Goal: Communication & Community: Ask a question

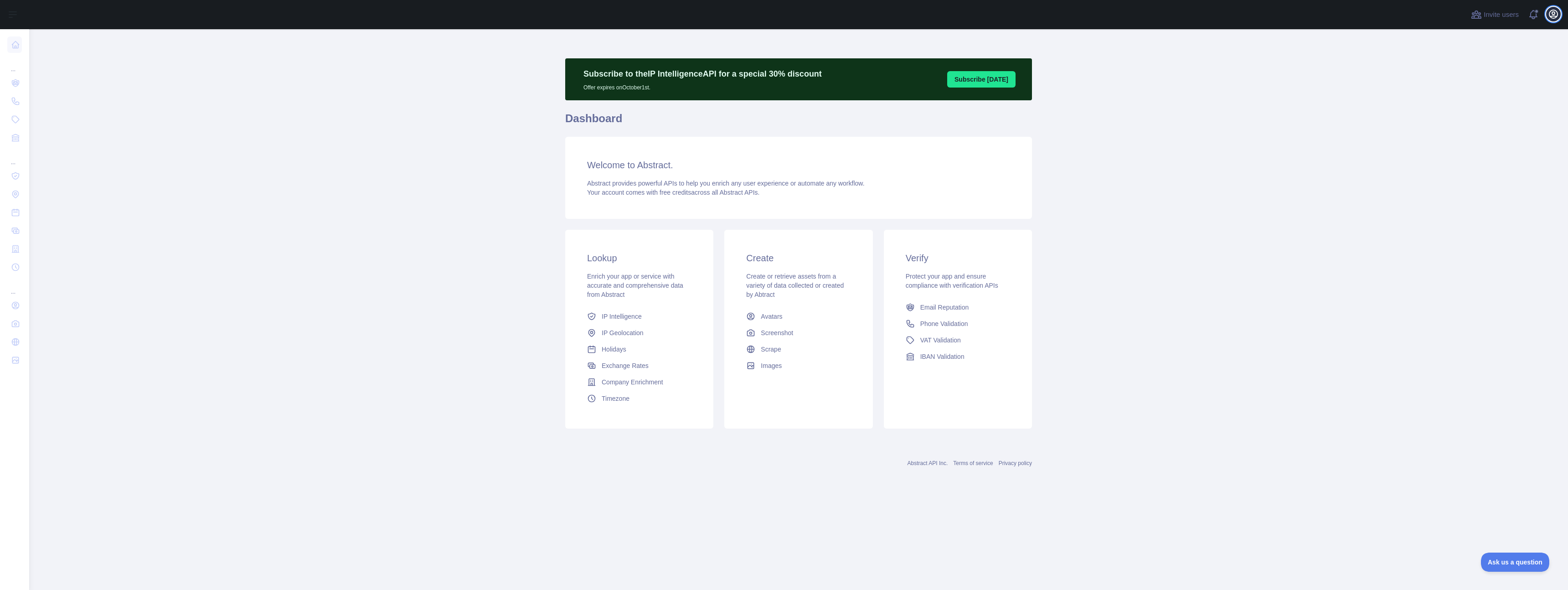
click at [1556, 16] on icon "button" at bounding box center [1553, 13] width 8 height 8
drag, startPoint x: 88, startPoint y: 96, endPoint x: 47, endPoint y: 84, distance: 42.7
click at [86, 94] on main "Subscribe to the IP Intelligence API for a special 30 % discount Offer expires …" at bounding box center [799, 309] width 1539 height 561
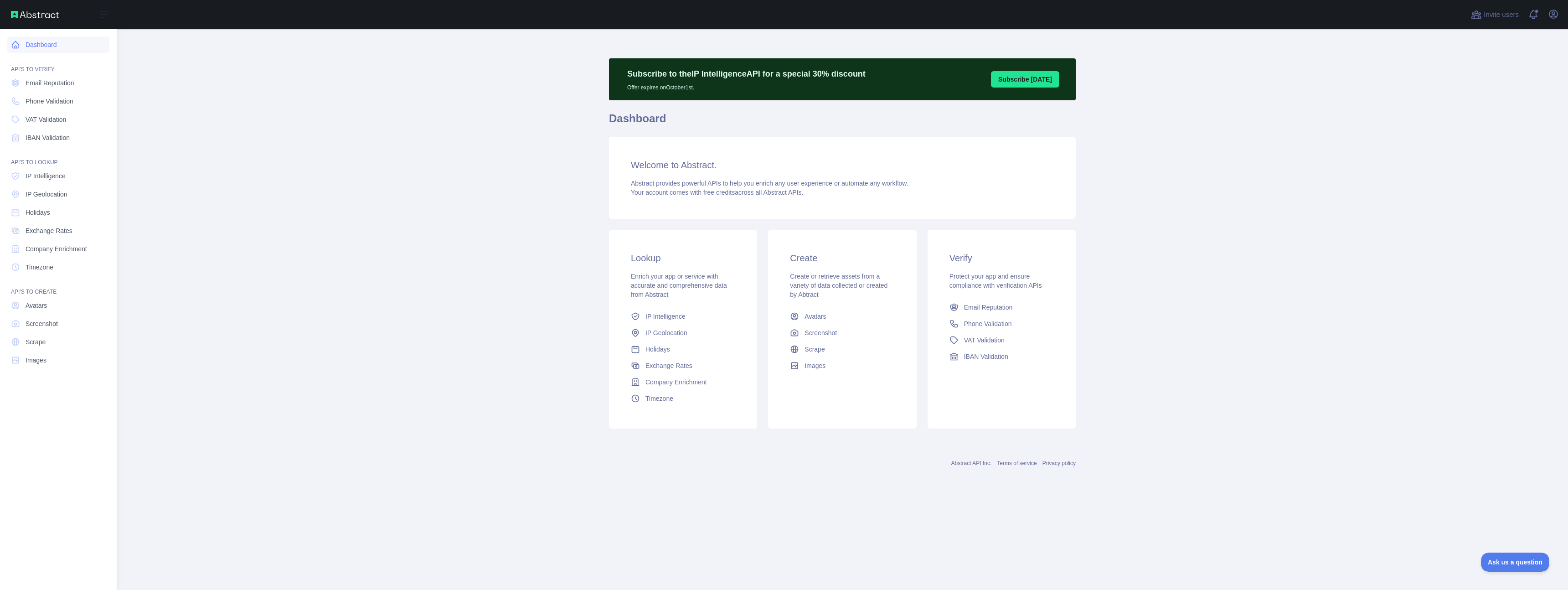
click at [47, 44] on link "Dashboard" at bounding box center [58, 44] width 102 height 16
click at [52, 83] on span "Email Reputation" at bounding box center [50, 83] width 49 height 9
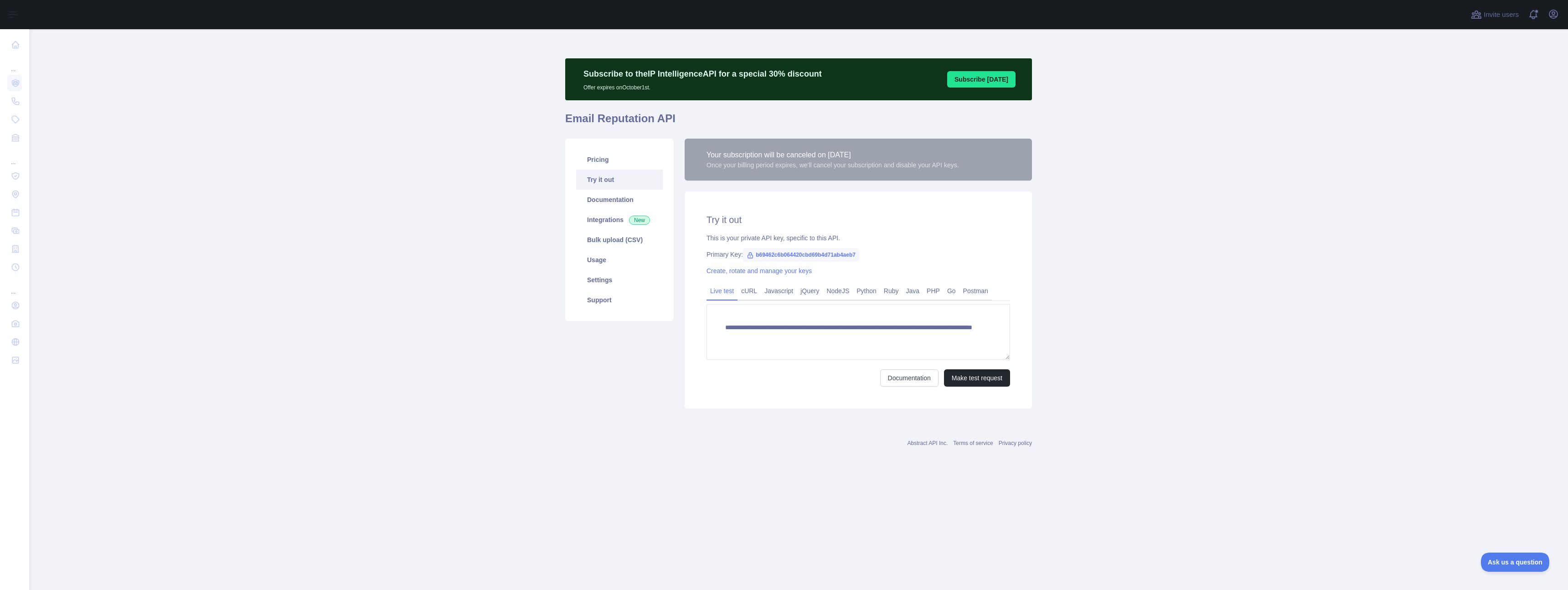
drag, startPoint x: 1539, startPoint y: 82, endPoint x: 1549, endPoint y: 46, distance: 37.4
click at [1539, 82] on main "**********" at bounding box center [799, 309] width 1539 height 561
click at [1555, 15] on icon "button" at bounding box center [1553, 14] width 11 height 11
click at [1497, 63] on link "Account settings" at bounding box center [1510, 66] width 102 height 16
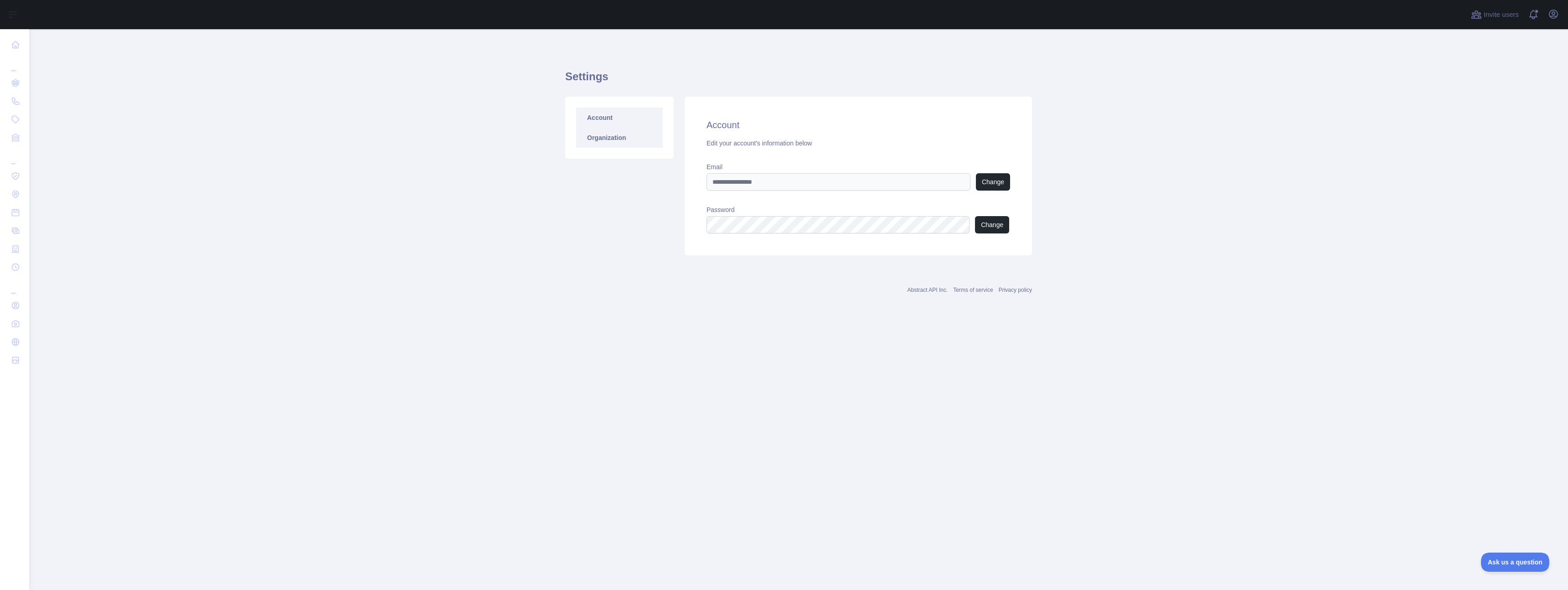
click at [623, 141] on link "Organization" at bounding box center [620, 138] width 86 height 20
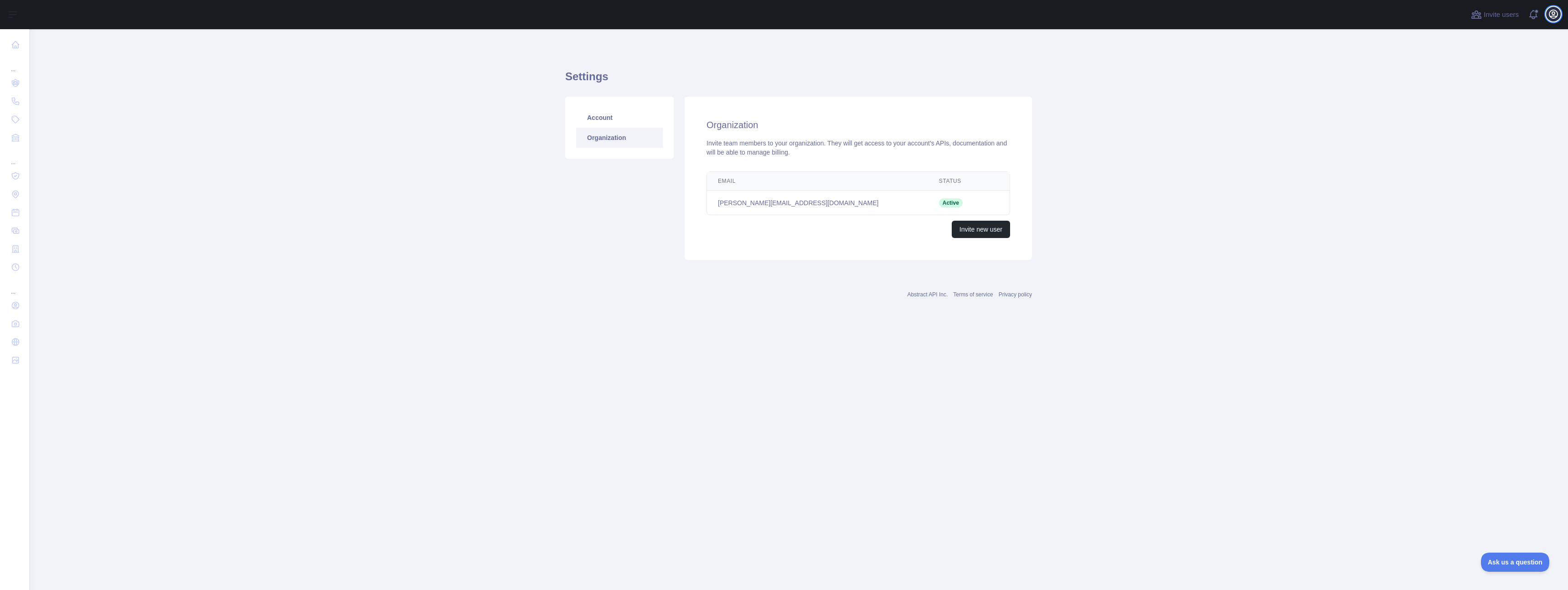
click at [1556, 16] on icon "button" at bounding box center [1553, 13] width 8 height 8
click at [1486, 96] on button "Billing" at bounding box center [1510, 99] width 102 height 16
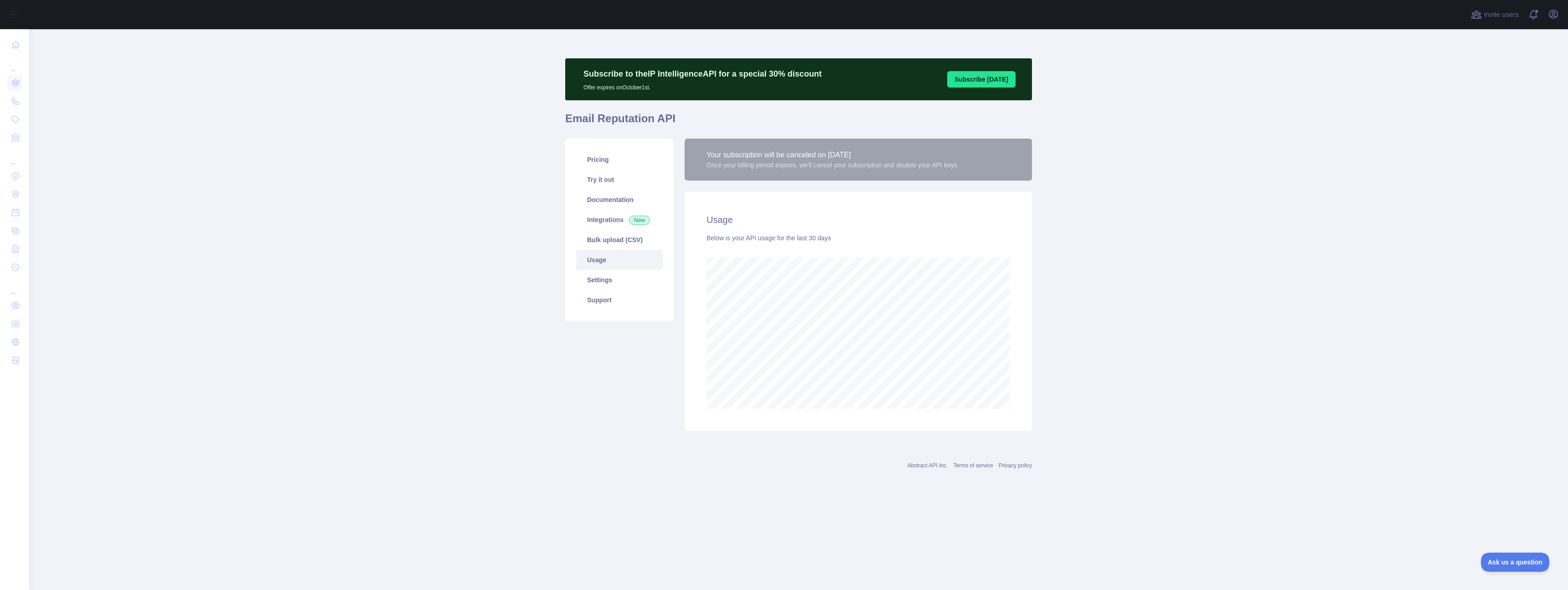
click at [250, 99] on main "Subscribe to the IP Intelligence API for a special 30 % discount Offer expires …" at bounding box center [799, 309] width 1539 height 561
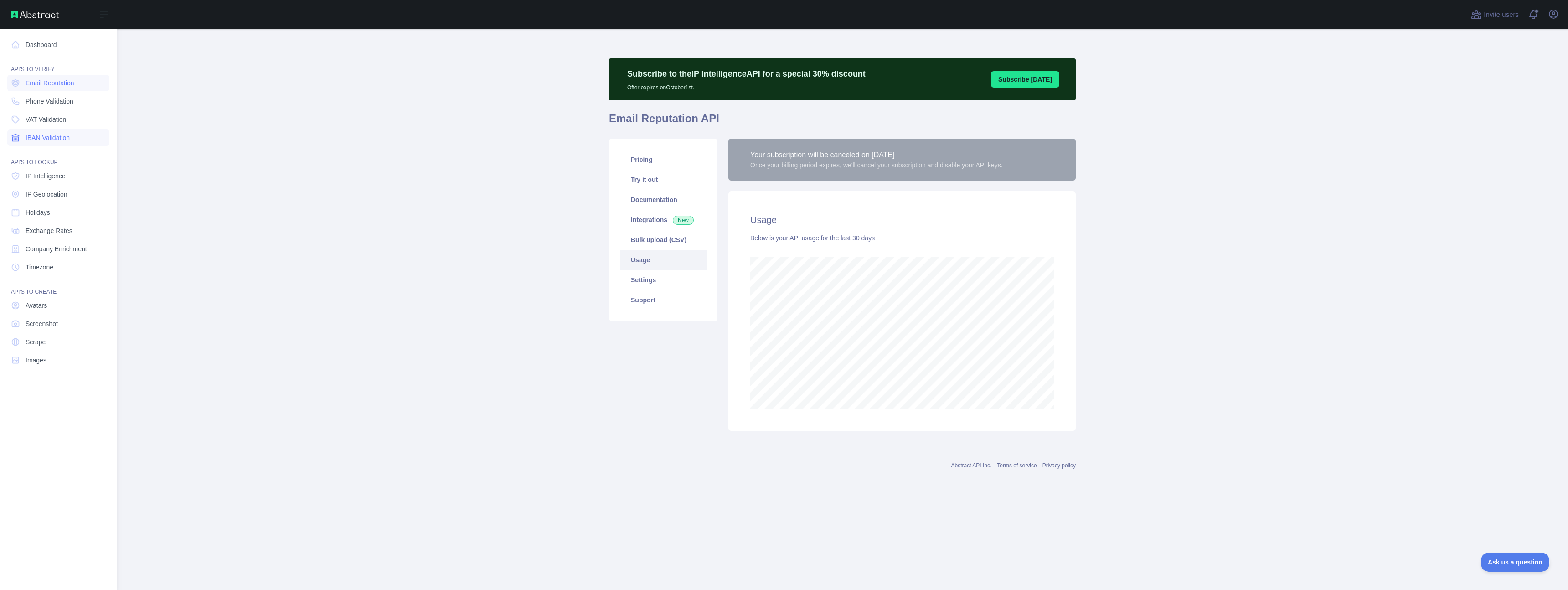
scroll to position [455387, 454363]
click at [49, 98] on span "Phone Validation" at bounding box center [49, 101] width 48 height 9
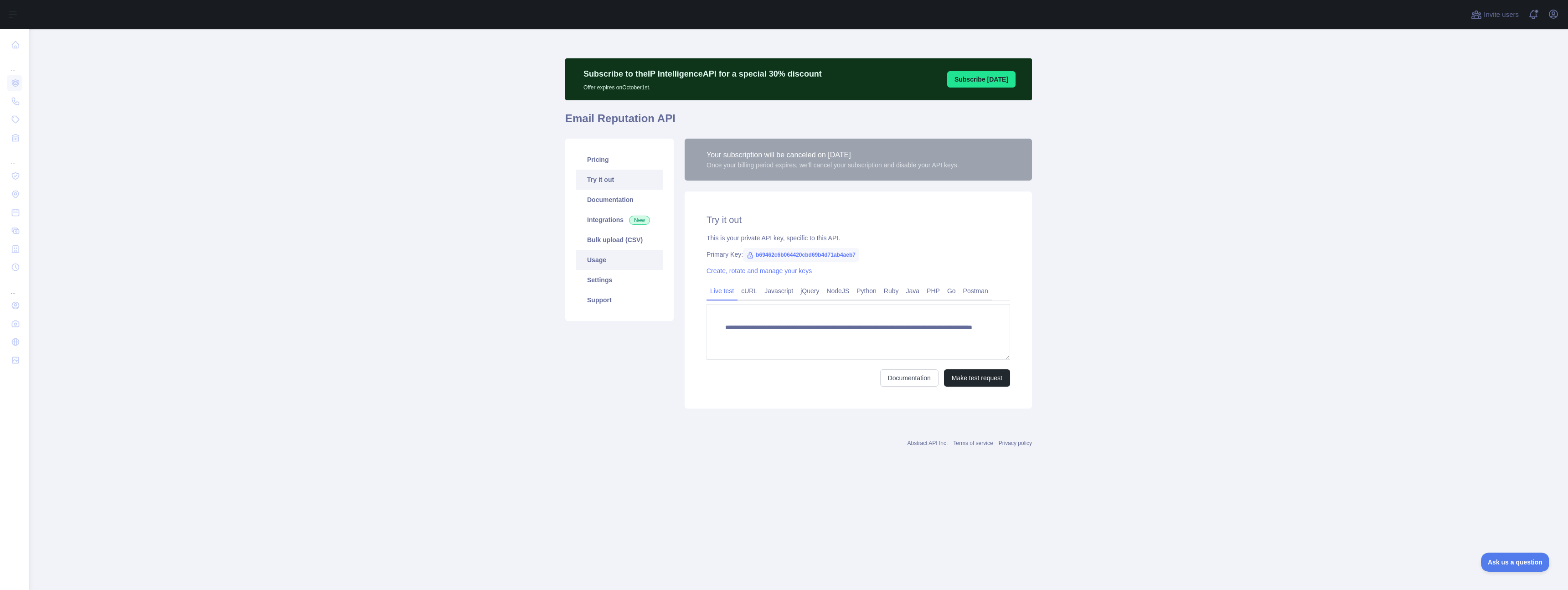
click at [594, 260] on link "Usage" at bounding box center [620, 259] width 86 height 20
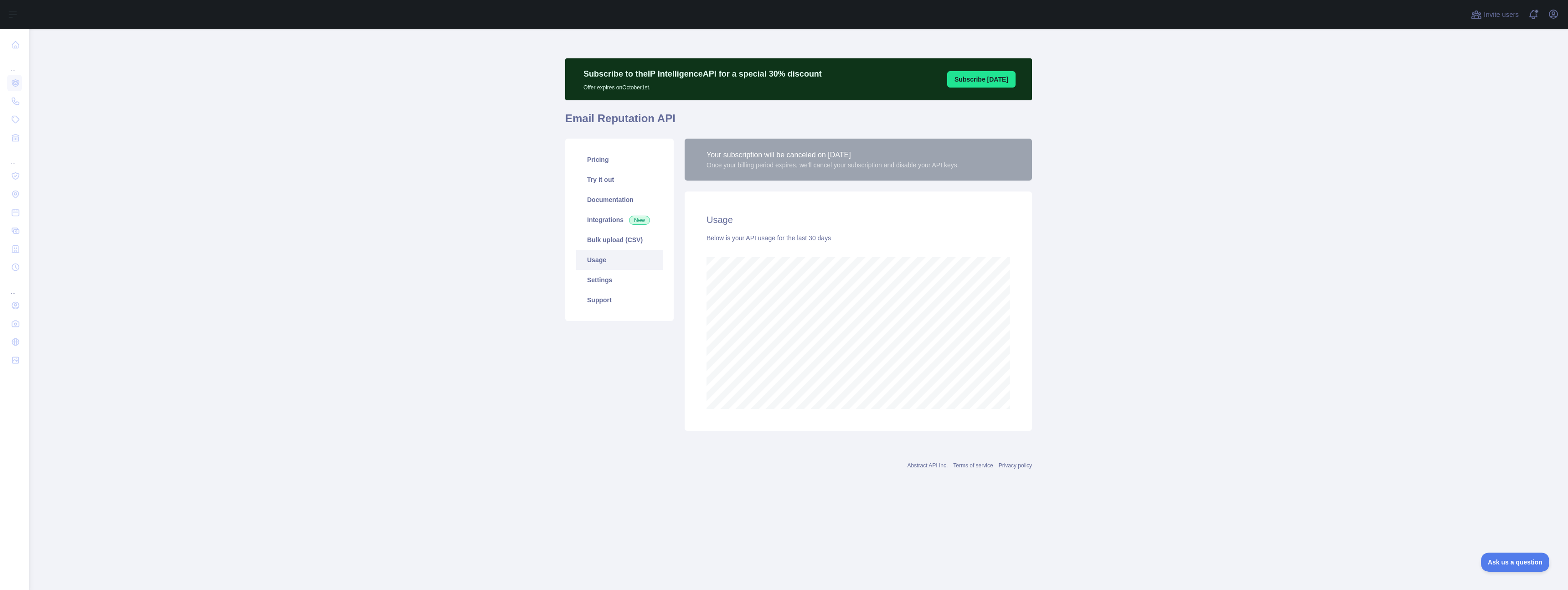
scroll to position [561, 1539]
click at [435, 320] on main "Subscribe to the IP Intelligence API for a special 30 % discount Offer expires …" at bounding box center [799, 309] width 1539 height 561
click at [1516, 560] on span "Ask us a question" at bounding box center [1510, 561] width 68 height 6
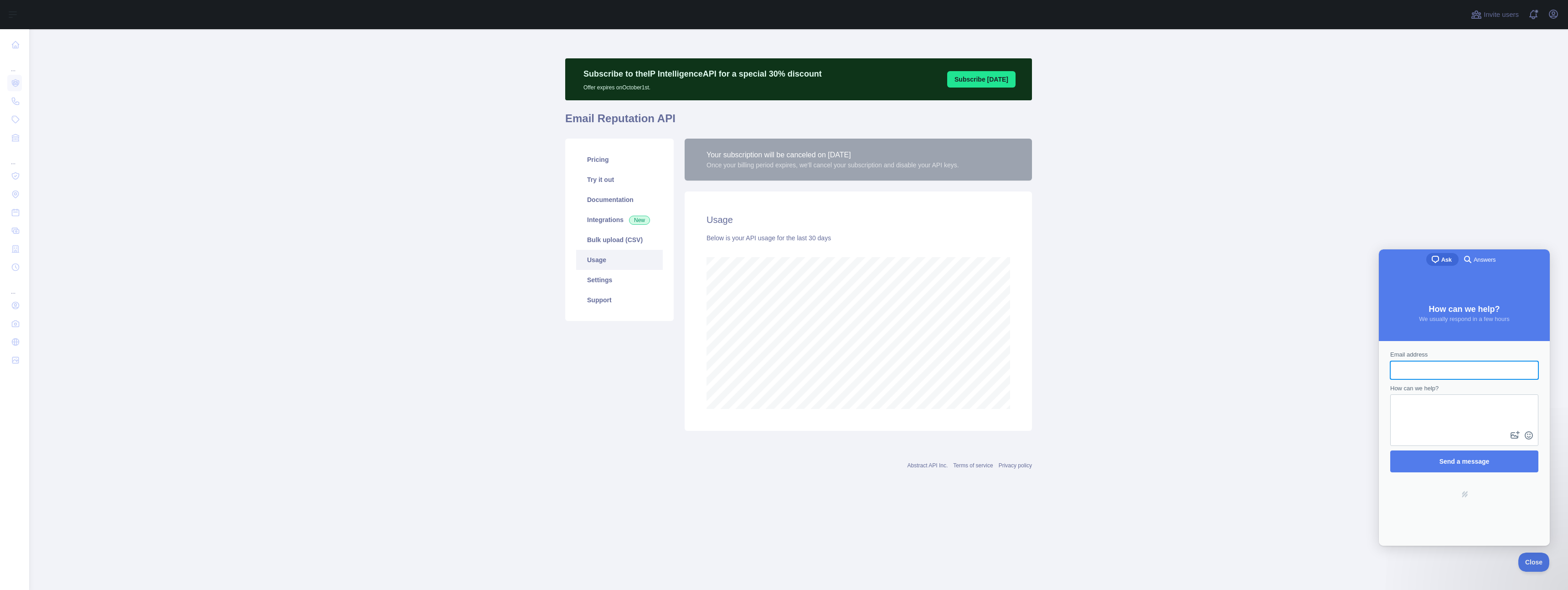
scroll to position [0, 0]
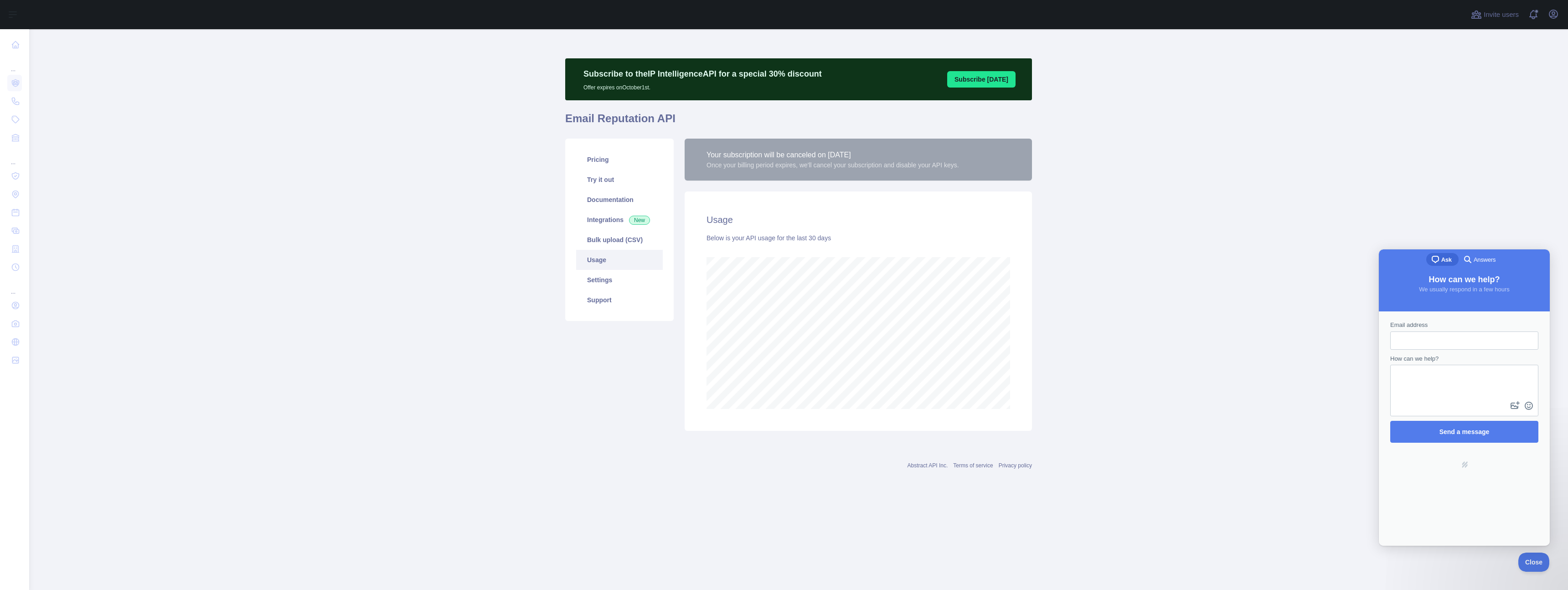
click at [1412, 166] on main "Subscribe to the IP Intelligence API for a special 30 % discount Offer expires …" at bounding box center [799, 309] width 1539 height 561
click at [1533, 13] on span at bounding box center [1537, 15] width 18 height 29
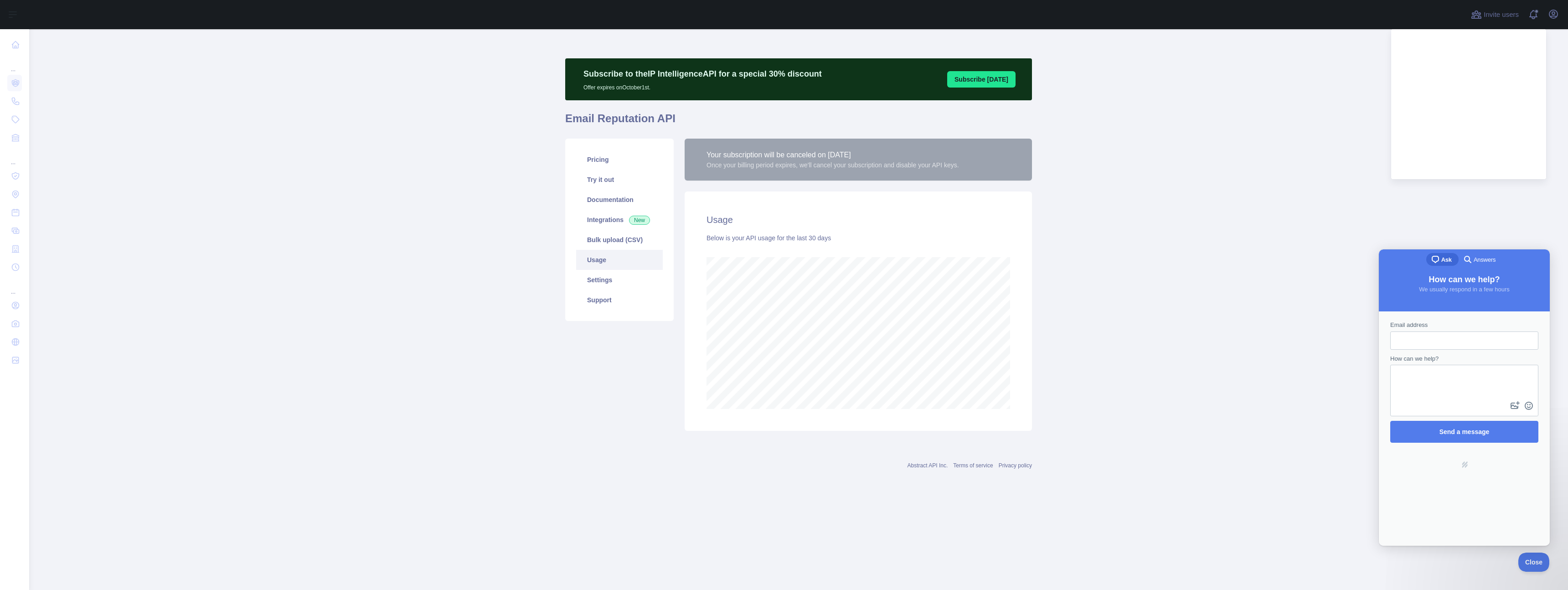
drag, startPoint x: 170, startPoint y: 364, endPoint x: 112, endPoint y: 368, distance: 58.1
click at [169, 364] on main "Subscribe to the IP Intelligence API for a special 30 % discount Offer expires …" at bounding box center [799, 309] width 1539 height 561
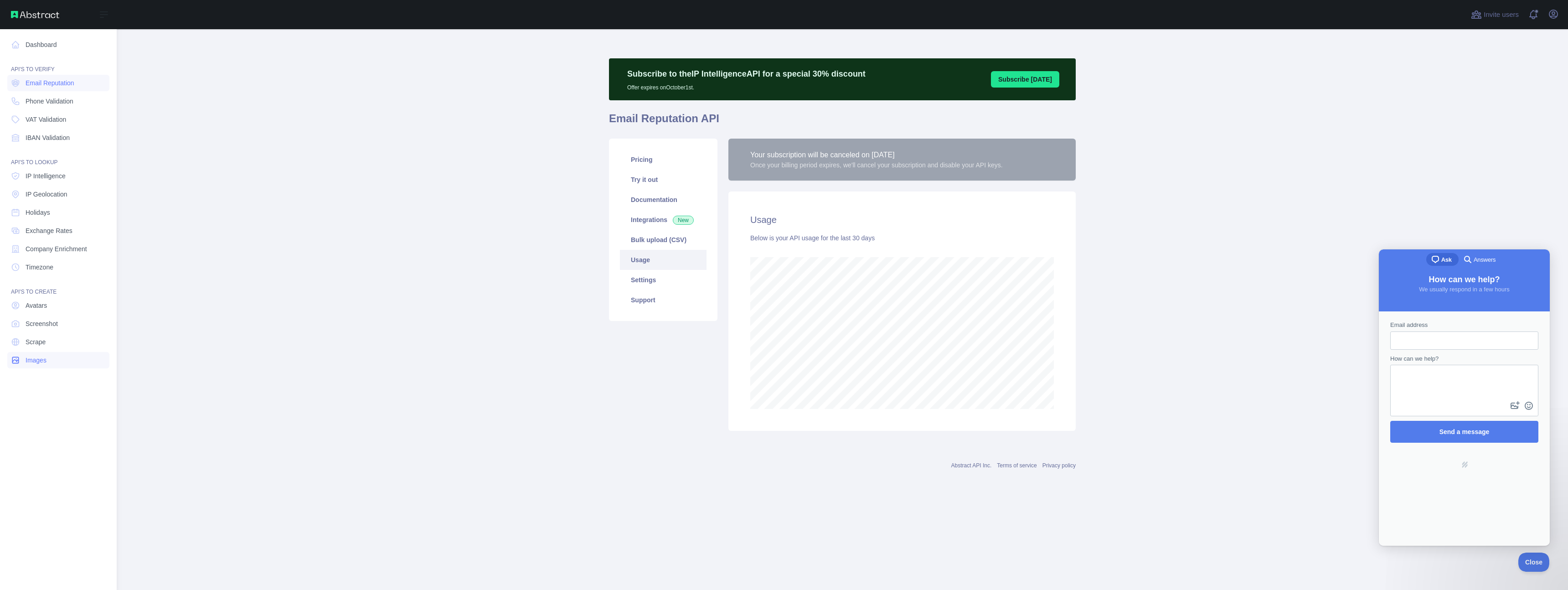
scroll to position [455387, 454363]
click at [52, 360] on link "Images" at bounding box center [58, 360] width 102 height 16
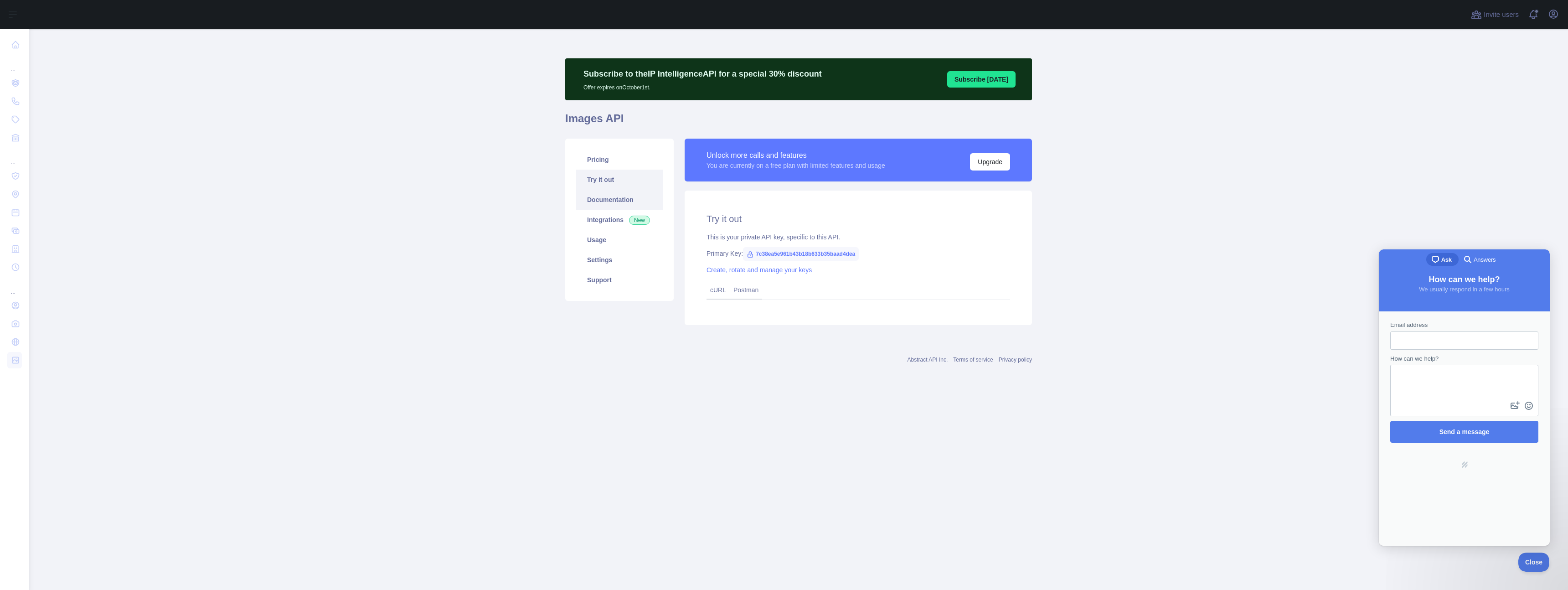
click at [610, 200] on link "Documentation" at bounding box center [620, 200] width 86 height 20
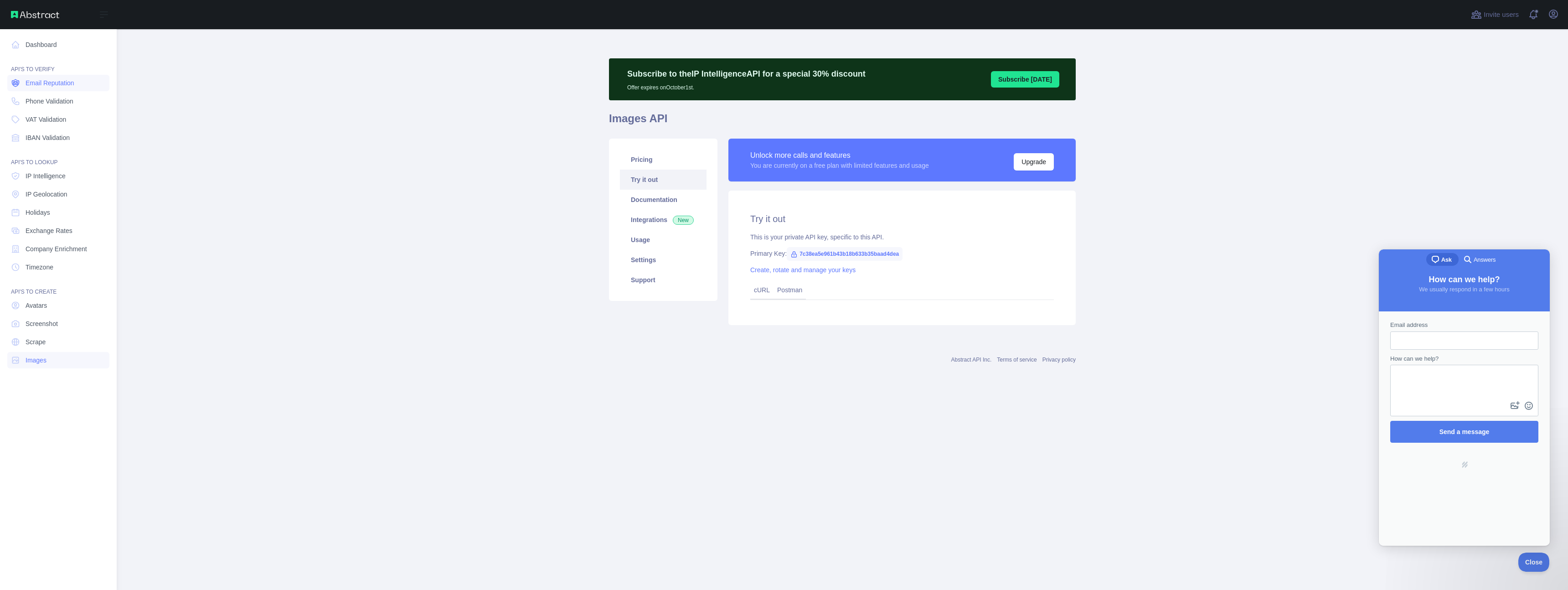
click at [44, 83] on span "Email Reputation" at bounding box center [50, 83] width 49 height 9
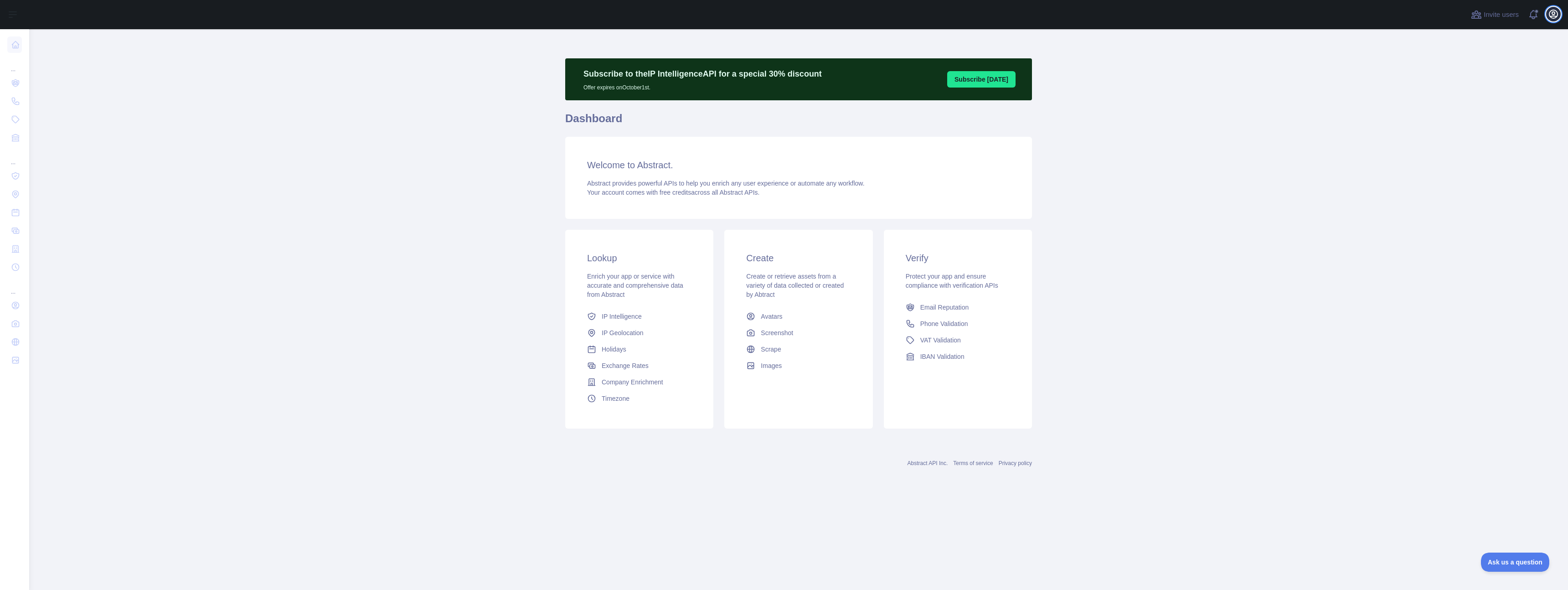
click at [1556, 15] on icon "button" at bounding box center [1553, 14] width 11 height 11
click at [1485, 99] on button "Billing" at bounding box center [1510, 99] width 102 height 16
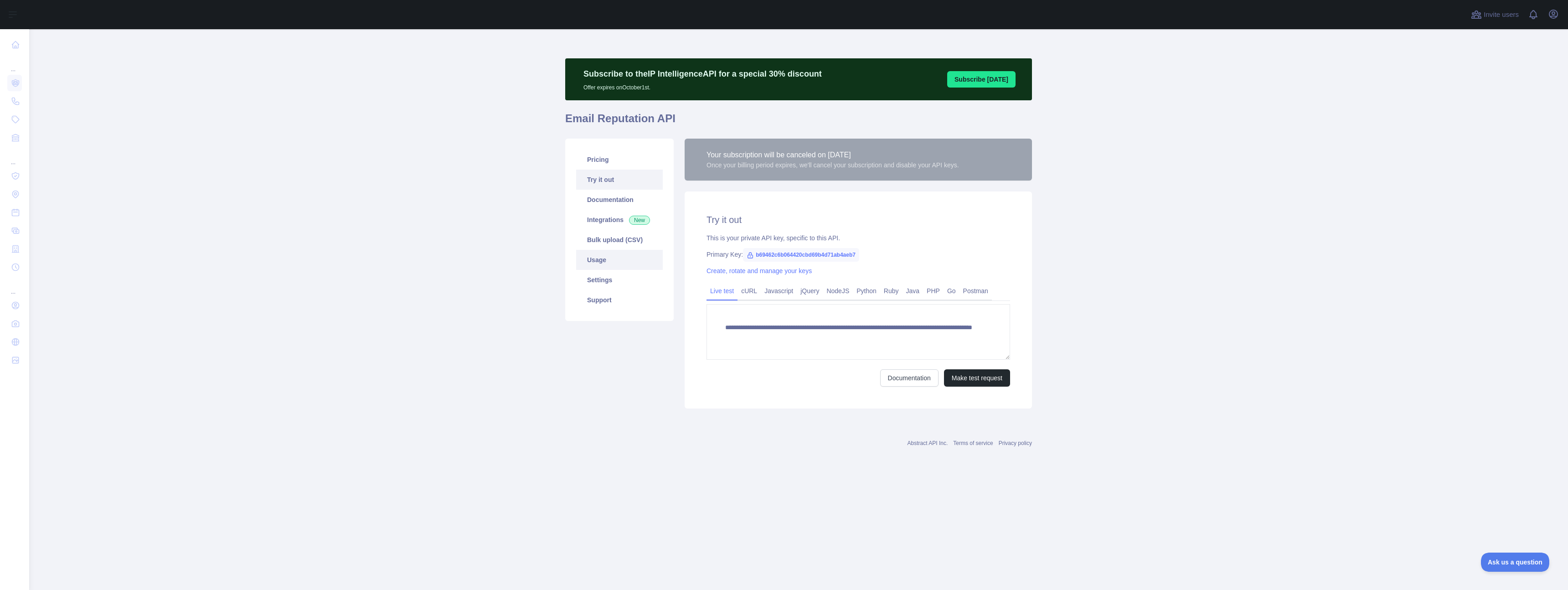
click at [596, 259] on link "Usage" at bounding box center [620, 259] width 86 height 20
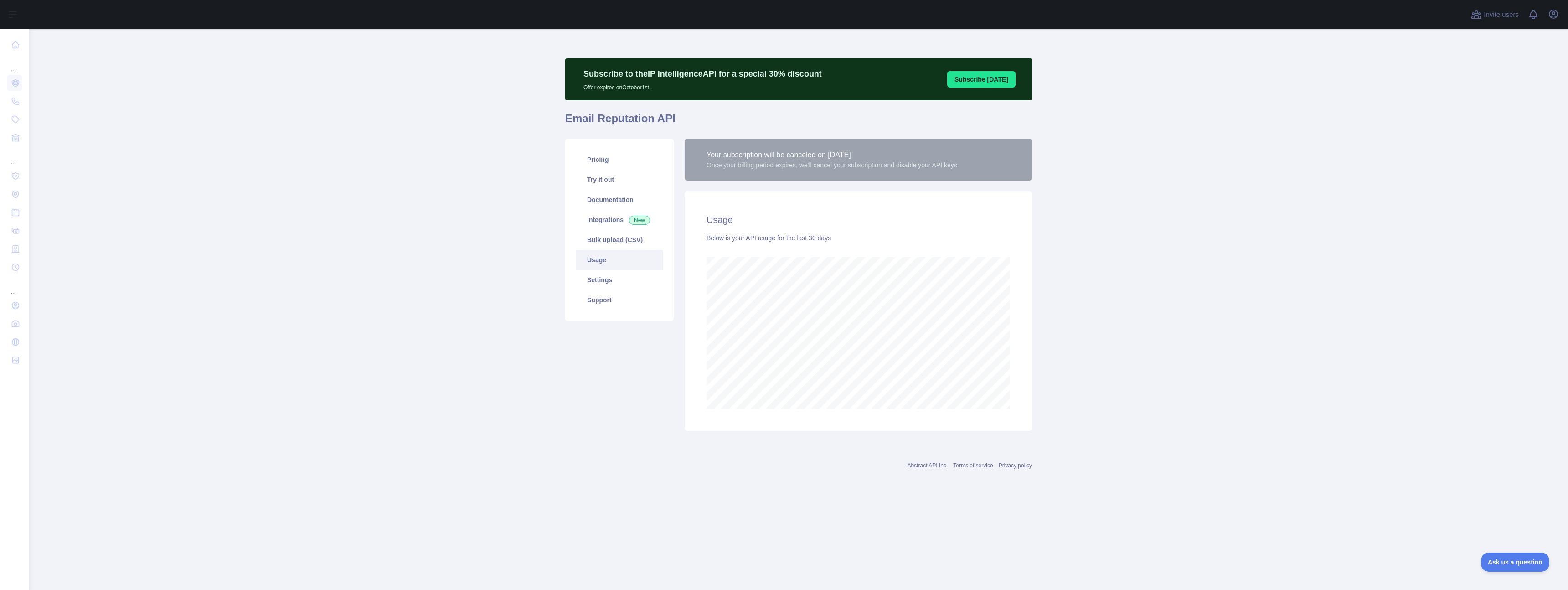
scroll to position [561, 1539]
click at [1555, 12] on icon "button" at bounding box center [1553, 13] width 8 height 8
click at [1500, 65] on link "Account settings" at bounding box center [1510, 66] width 102 height 16
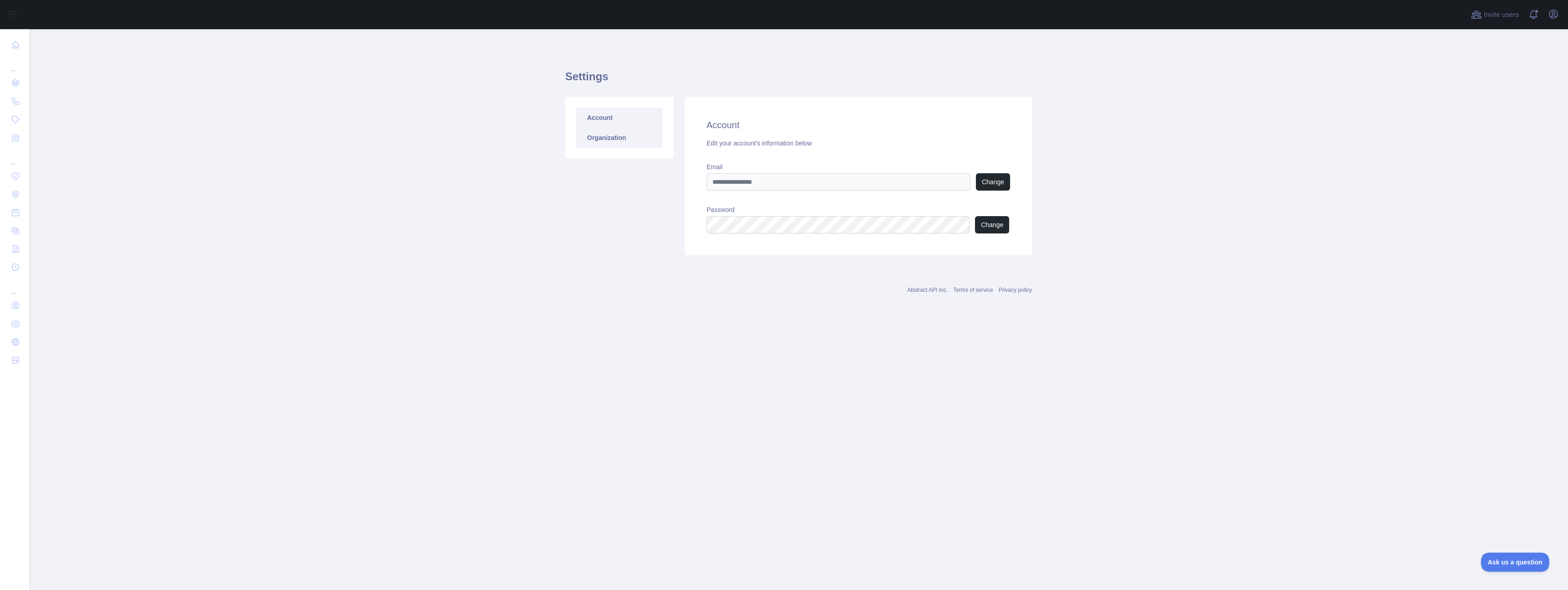
click at [606, 138] on link "Organization" at bounding box center [620, 138] width 86 height 20
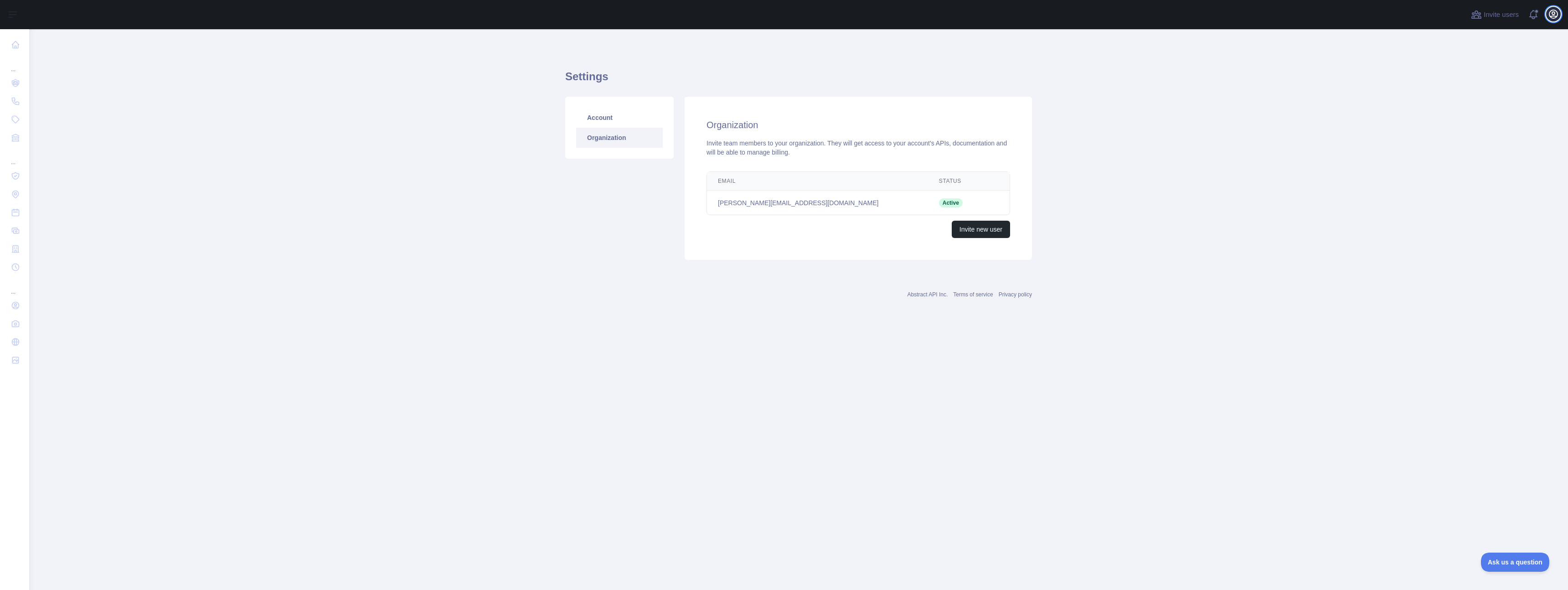
click at [1558, 14] on icon "button" at bounding box center [1553, 14] width 11 height 11
click at [1492, 81] on link "Organization" at bounding box center [1510, 82] width 102 height 16
click at [1552, 18] on icon "button" at bounding box center [1553, 13] width 8 height 8
click at [1491, 96] on button "Billing" at bounding box center [1510, 99] width 102 height 16
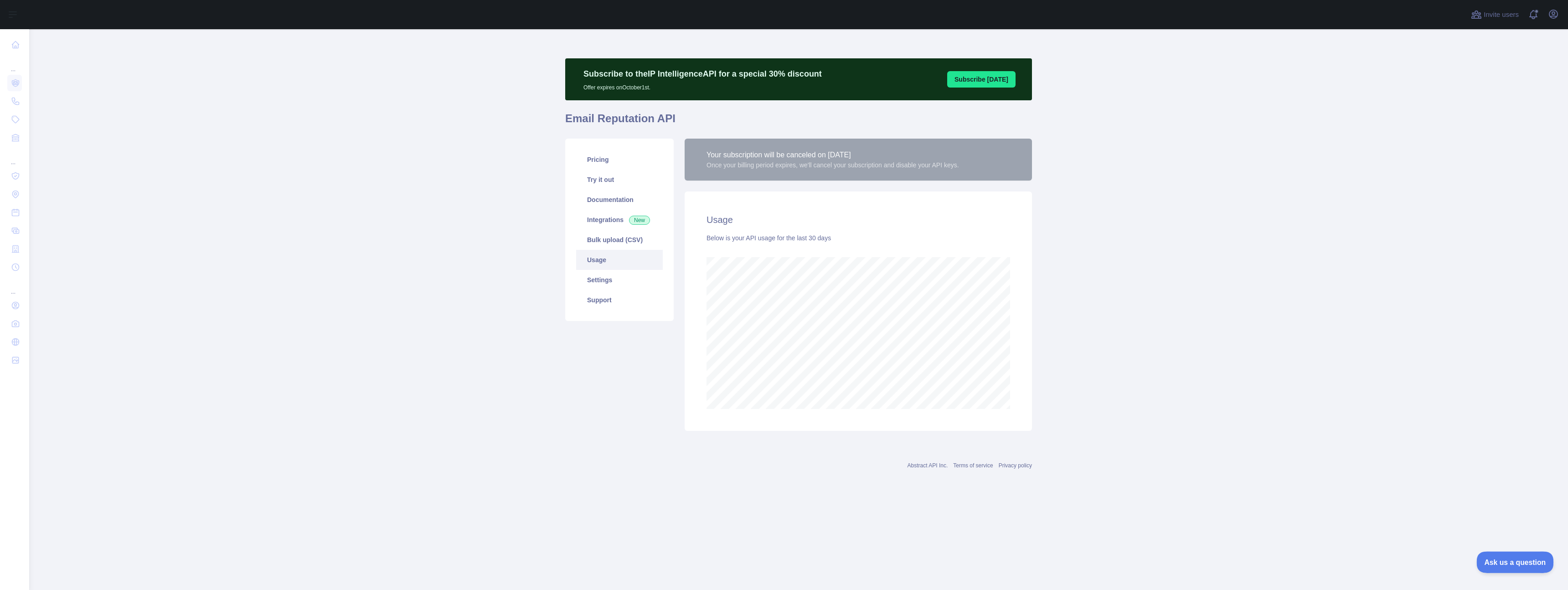
click at [1516, 562] on span "Ask us a question" at bounding box center [1510, 561] width 68 height 6
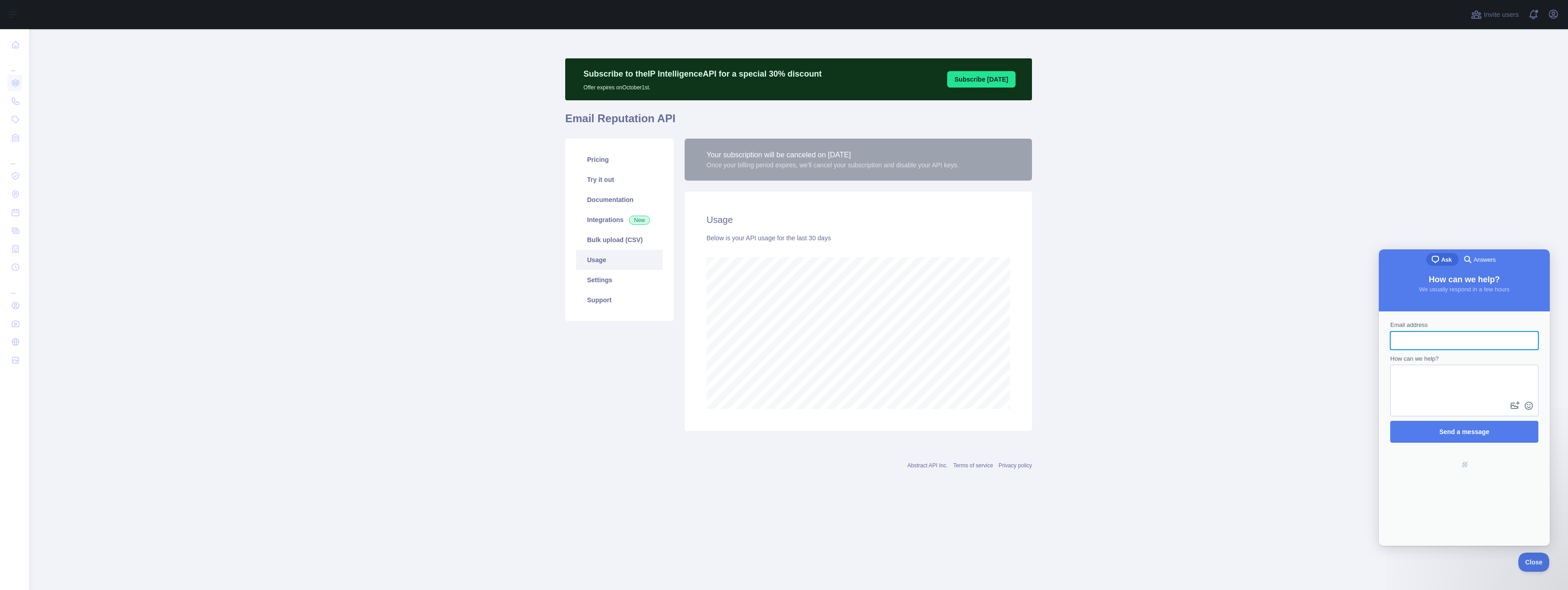
click at [1426, 342] on input "Email address" at bounding box center [1464, 340] width 133 height 16
type input "**********"
click at [1458, 374] on textarea "How can we help?" at bounding box center [1464, 382] width 146 height 33
paste textarea "**********"
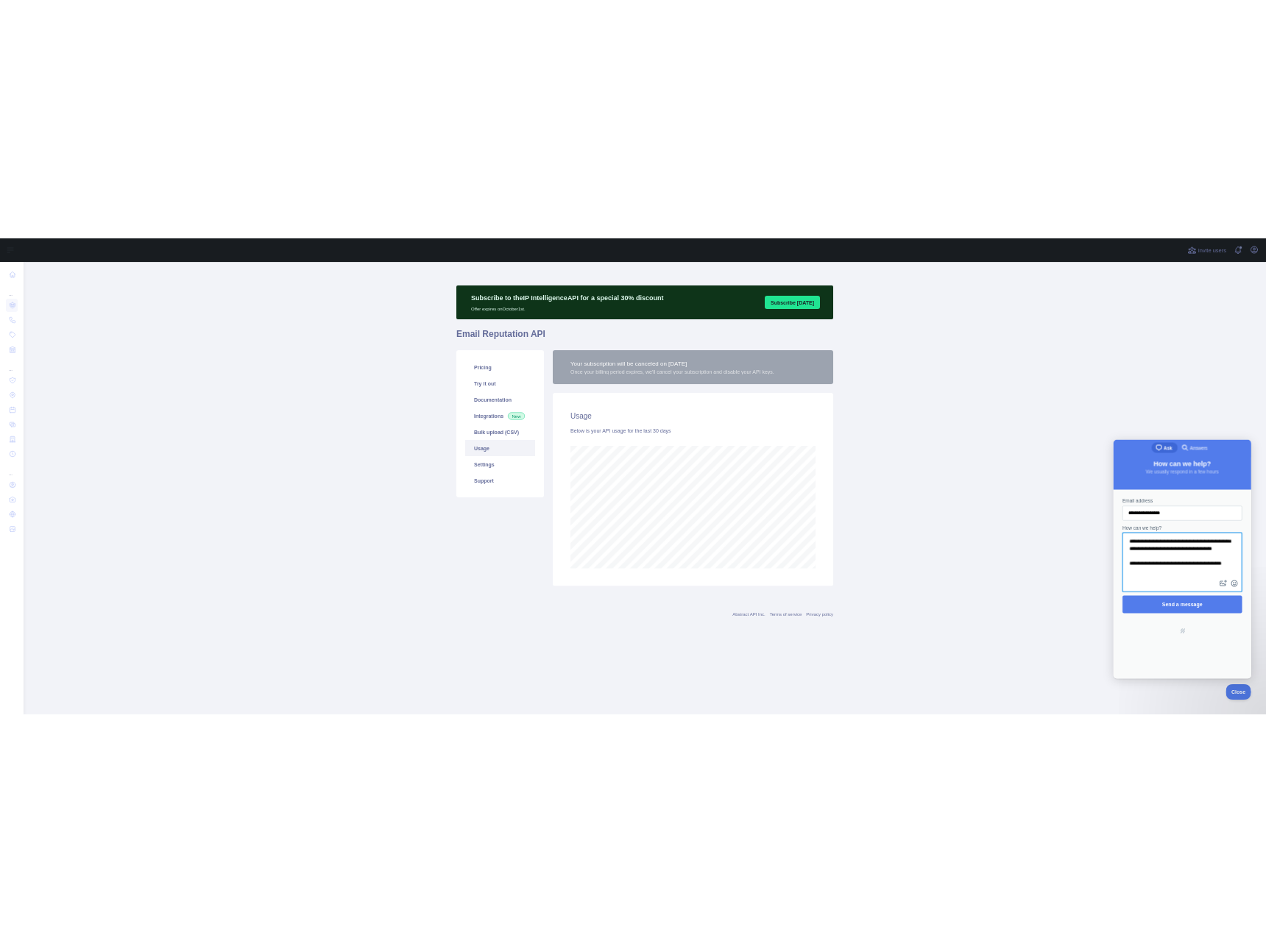
scroll to position [16, 0]
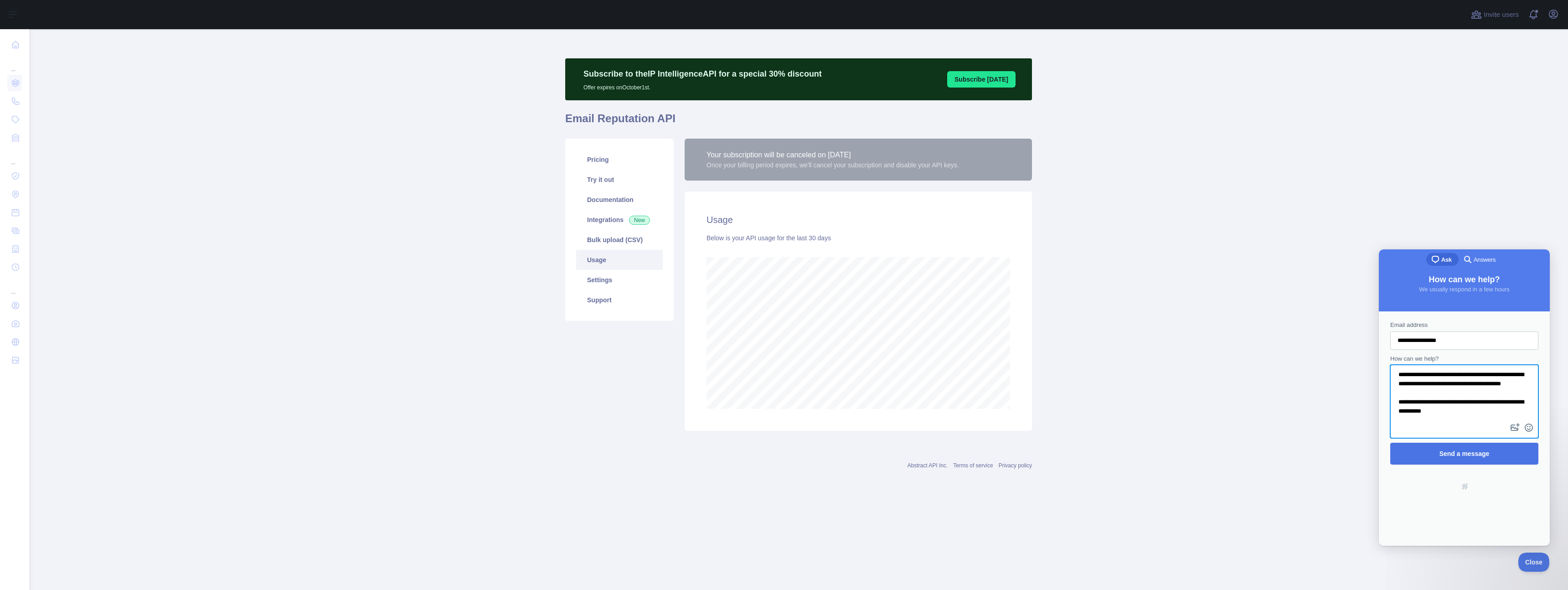
type textarea "**********"
click at [1495, 452] on span "Send a message" at bounding box center [1464, 454] width 128 height 21
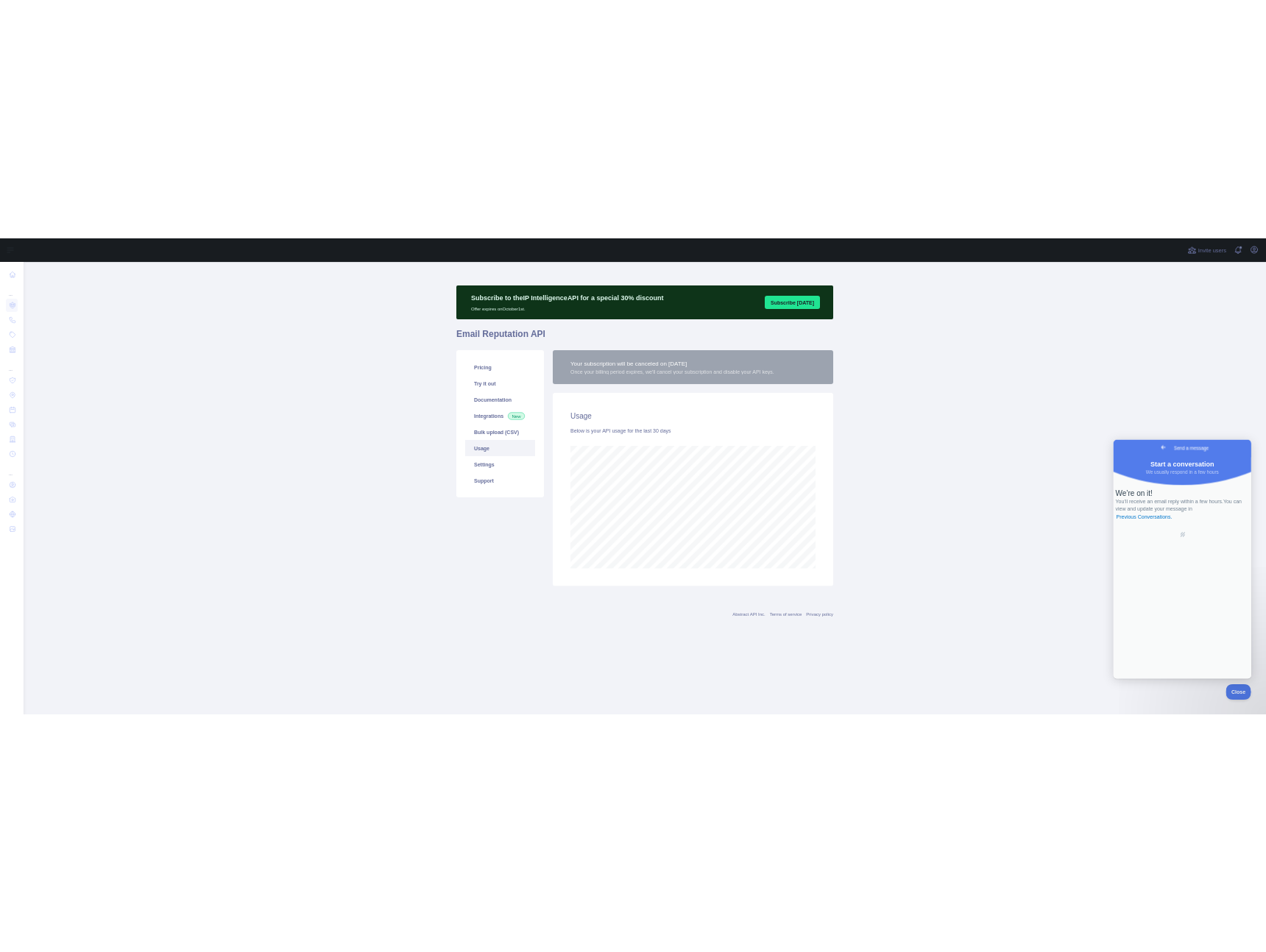
scroll to position [734795, 734827]
